Goal: Task Accomplishment & Management: Complete application form

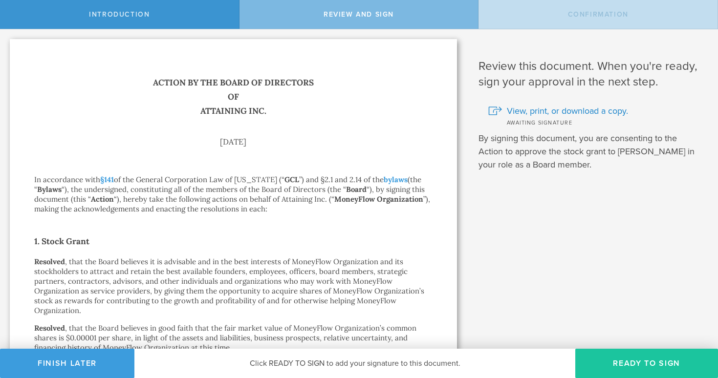
click at [598, 357] on button "Ready to Sign" at bounding box center [646, 363] width 143 height 29
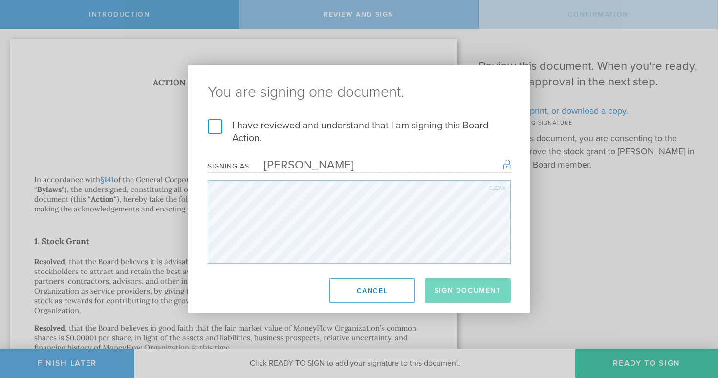
click at [372, 165] on div "Signing as [PERSON_NAME] Once signed, this document will have a secure signatur…" at bounding box center [359, 166] width 303 height 14
click at [347, 167] on div "[PERSON_NAME]" at bounding box center [301, 165] width 105 height 14
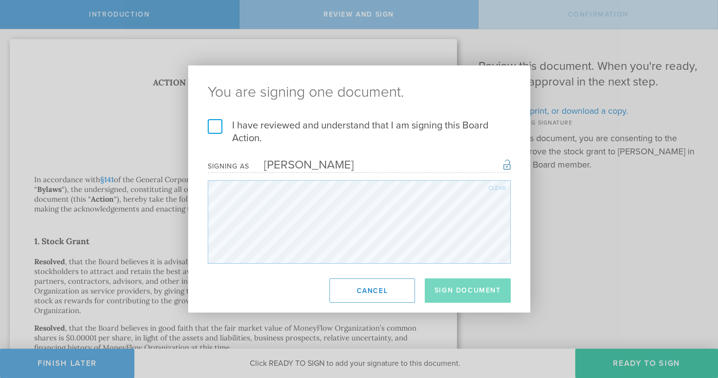
click at [347, 167] on div "[PERSON_NAME]" at bounding box center [301, 165] width 105 height 14
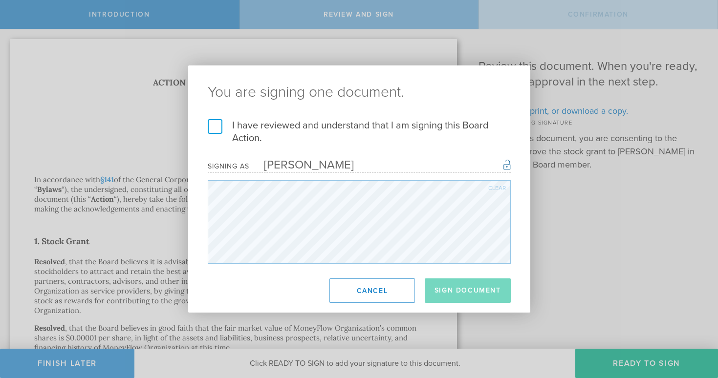
click at [347, 167] on div "[PERSON_NAME]" at bounding box center [301, 165] width 105 height 14
click at [274, 167] on div "[PERSON_NAME]" at bounding box center [301, 165] width 105 height 14
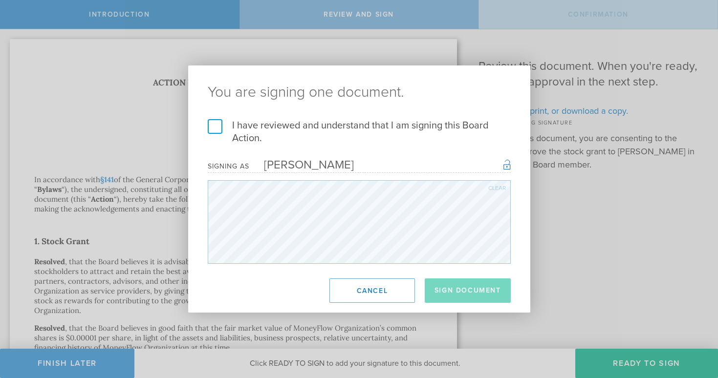
click at [274, 167] on div "[PERSON_NAME]" at bounding box center [301, 165] width 105 height 14
click at [379, 130] on label "I have reviewed and understand that I am signing this Board Action." at bounding box center [359, 131] width 303 height 25
click at [0, 0] on input "I have reviewed and understand that I am signing this Board Action." at bounding box center [0, 0] width 0 height 0
click at [211, 125] on label "I have reviewed and understand that I am signing this Board Action." at bounding box center [359, 131] width 303 height 25
click at [0, 0] on input "I have reviewed and understand that I am signing this Board Action." at bounding box center [0, 0] width 0 height 0
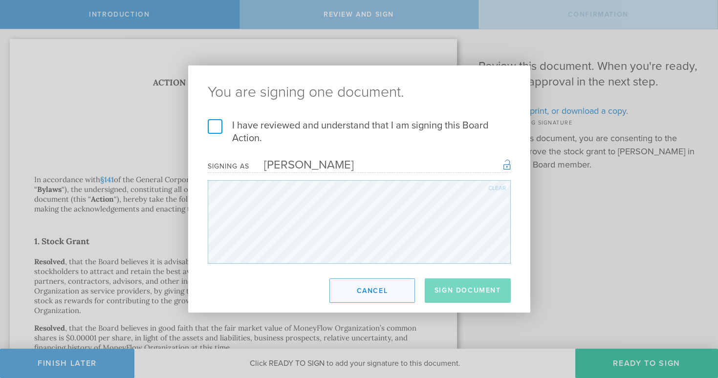
click at [381, 291] on button "Cancel" at bounding box center [372, 291] width 86 height 24
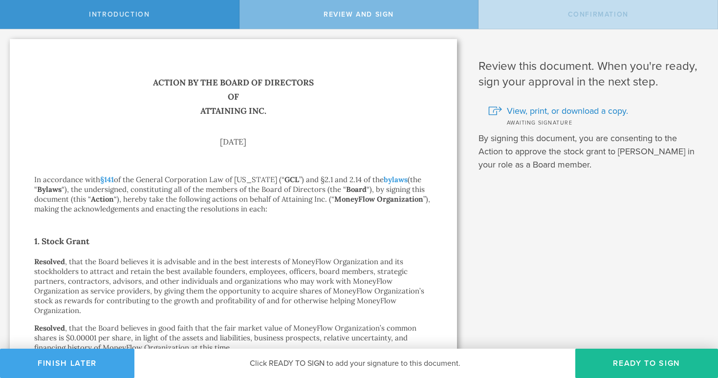
click at [93, 358] on button "Finish Later" at bounding box center [67, 363] width 134 height 29
